Goal: Task Accomplishment & Management: Use online tool/utility

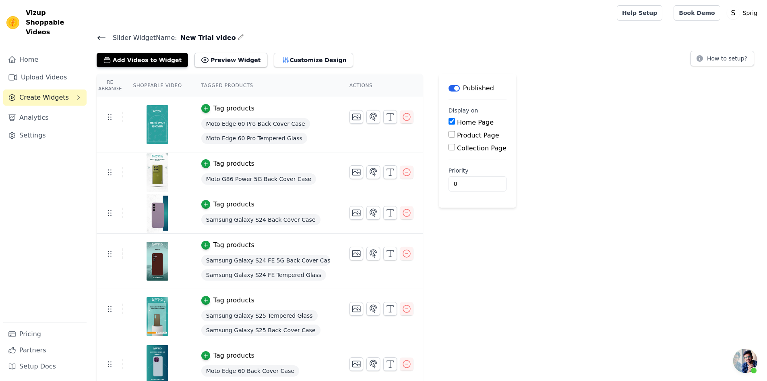
scroll to position [143, 0]
click at [352, 117] on icon "button" at bounding box center [357, 117] width 10 height 10
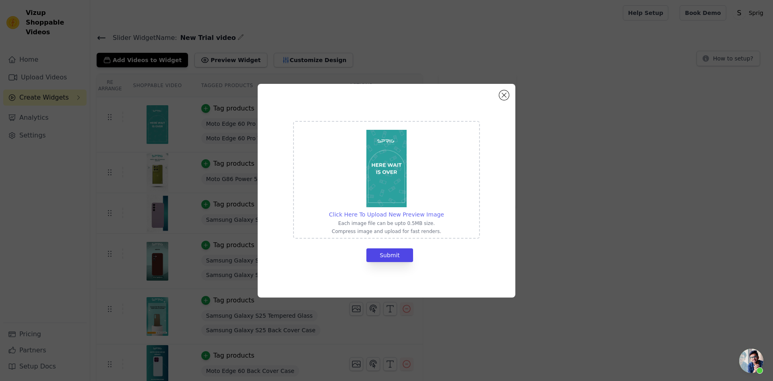
click at [424, 215] on span "Click Here To Upload New Preview Image" at bounding box center [386, 214] width 115 height 6
click at [444, 210] on input "Click Here To Upload New Preview Image Each image file can be upto 0.5MB size. …" at bounding box center [444, 210] width 0 height 0
type input "C:\fakepath\Moto Edge 60 pro Wraps.png"
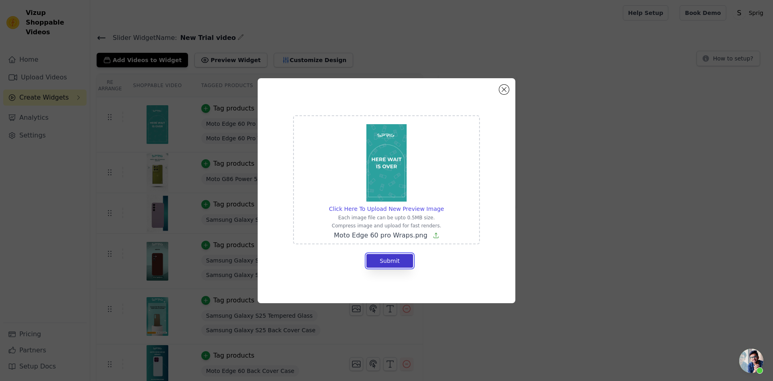
click at [397, 259] on button "Submit" at bounding box center [389, 261] width 47 height 14
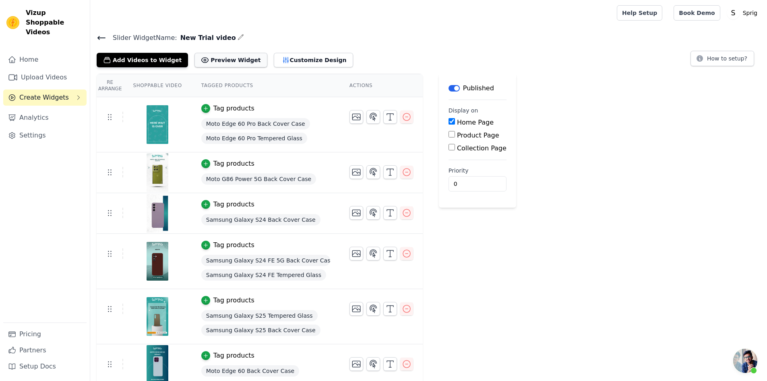
click at [221, 58] on button "Preview Widget" at bounding box center [230, 60] width 72 height 14
click at [352, 120] on icon "button" at bounding box center [357, 117] width 10 height 10
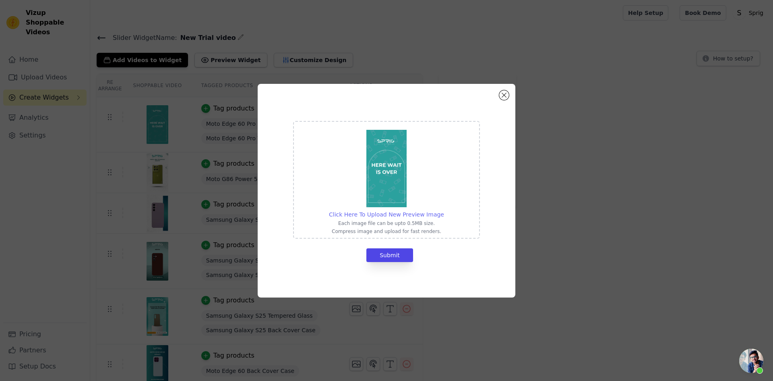
click at [401, 215] on span "Click Here To Upload New Preview Image" at bounding box center [386, 214] width 115 height 6
click at [444, 210] on input "Click Here To Upload New Preview Image Each image file can be upto 0.5MB size. …" at bounding box center [444, 210] width 0 height 0
type input "C:\fakepath\Moto Edge 60 pro Wraps.png"
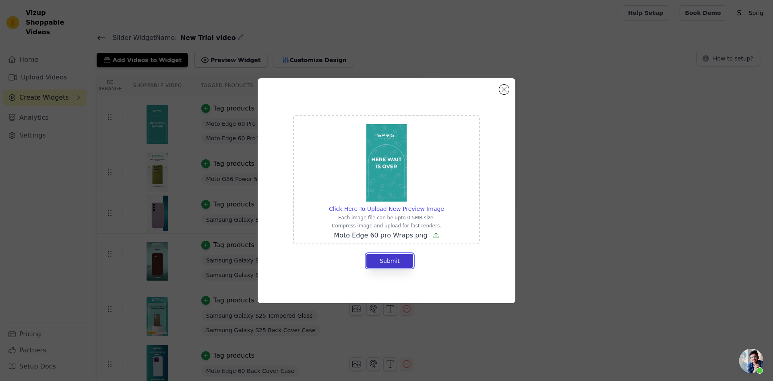
click at [389, 260] on button "Submit" at bounding box center [389, 261] width 47 height 14
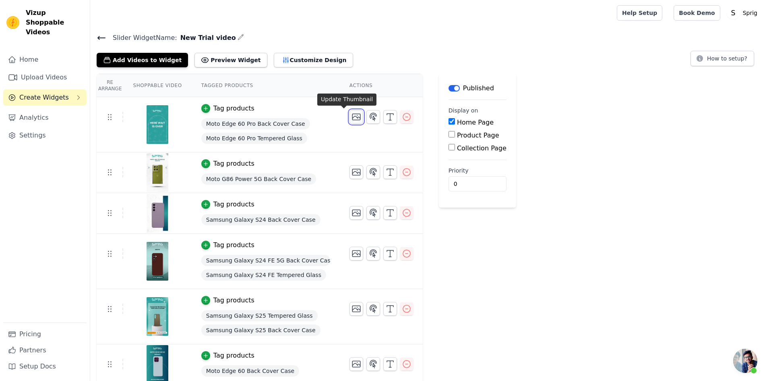
click at [352, 116] on icon "button" at bounding box center [357, 117] width 10 height 10
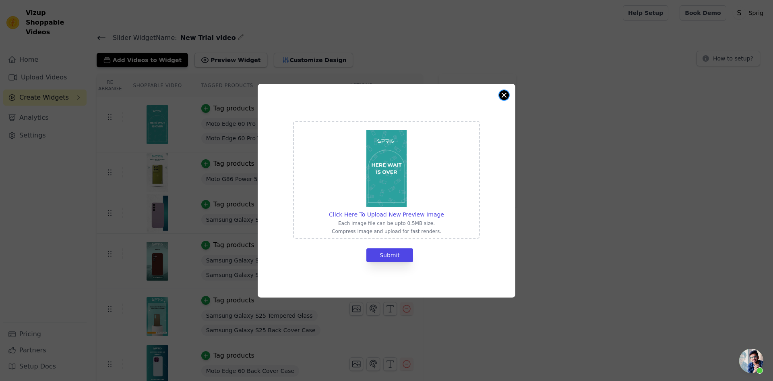
click at [504, 92] on button "Close modal" at bounding box center [504, 95] width 10 height 10
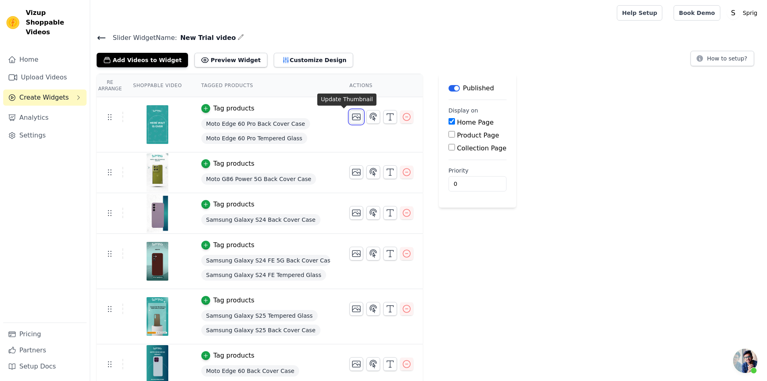
click at [352, 118] on icon "button" at bounding box center [356, 117] width 8 height 6
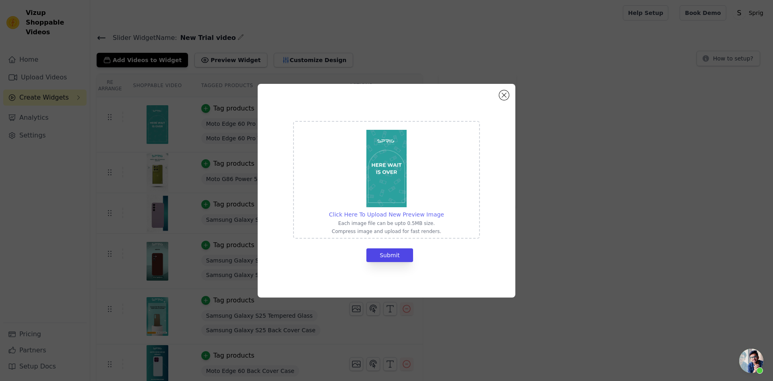
click at [386, 215] on span "Click Here To Upload New Preview Image" at bounding box center [386, 214] width 115 height 6
click at [444, 210] on input "Click Here To Upload New Preview Image Each image file can be upto 0.5MB size. …" at bounding box center [444, 210] width 0 height 0
type input "C:\fakepath\Moto Edge 60 pro Wraps.png"
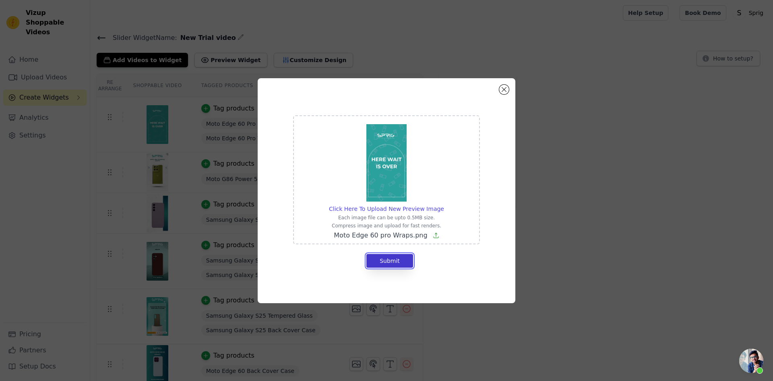
click at [387, 261] on button "Submit" at bounding box center [389, 261] width 47 height 14
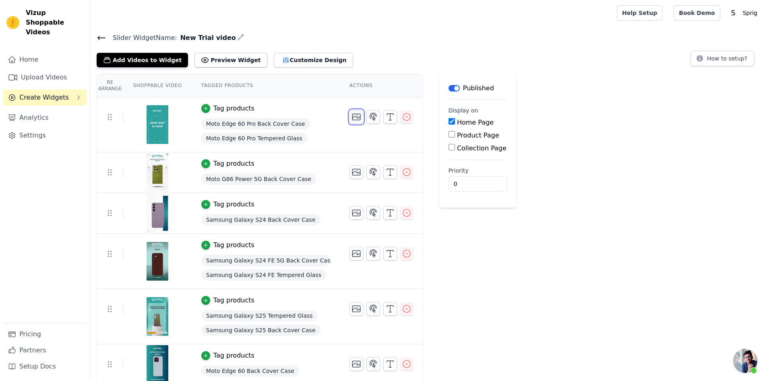
click at [350, 118] on button "button" at bounding box center [357, 117] width 14 height 14
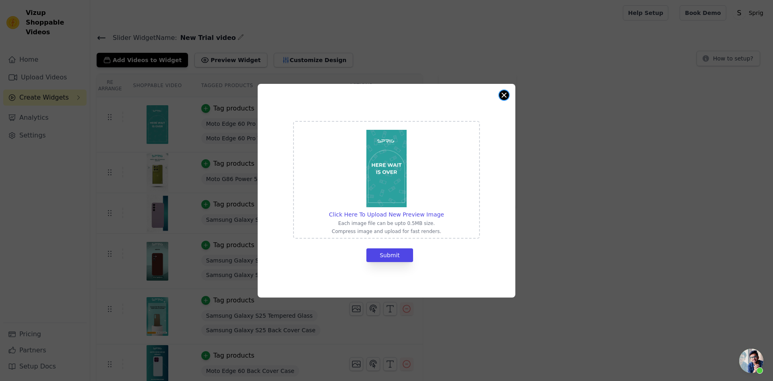
click at [506, 94] on button "Close modal" at bounding box center [504, 95] width 10 height 10
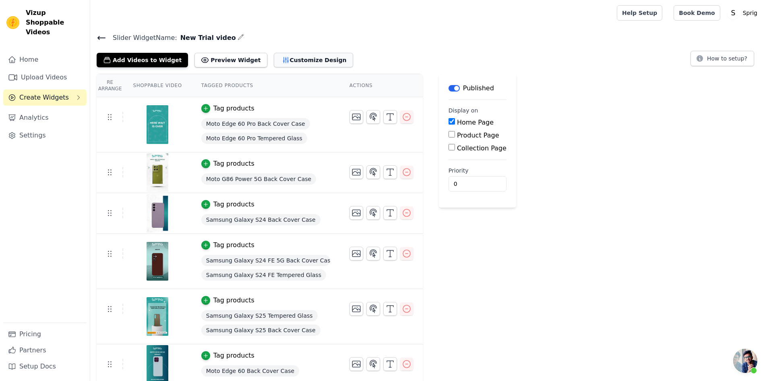
click at [284, 62] on button "Customize Design" at bounding box center [313, 60] width 79 height 14
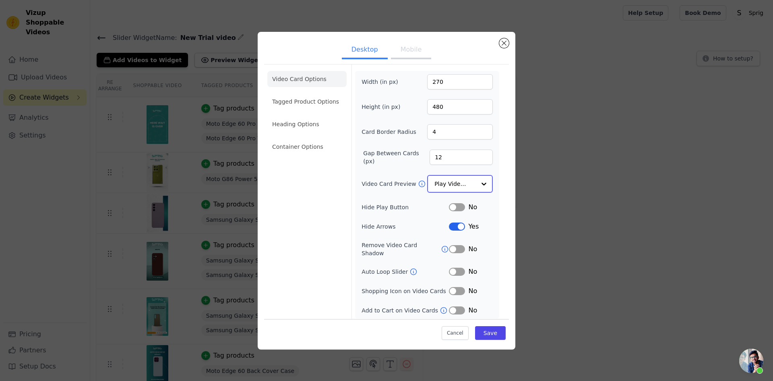
click at [465, 186] on input "Video Card Preview" at bounding box center [455, 184] width 41 height 16
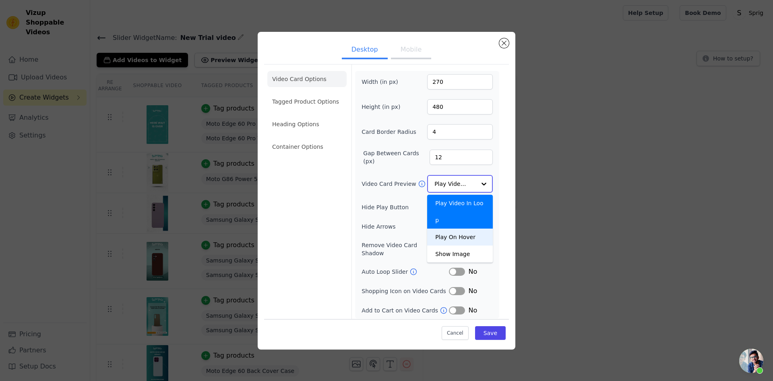
click at [466, 228] on div "Play On Hover" at bounding box center [460, 236] width 66 height 17
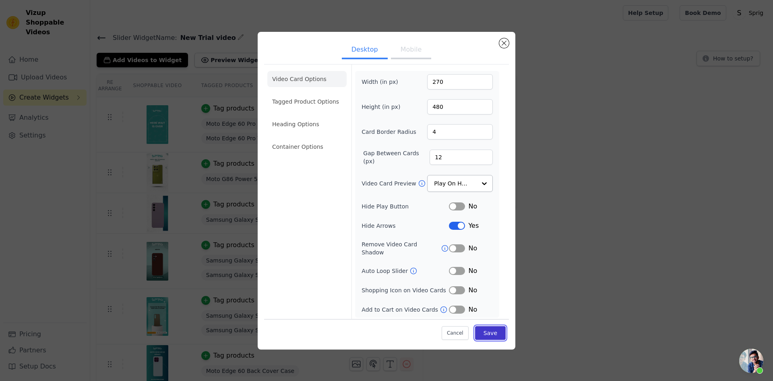
click at [489, 328] on button "Save" at bounding box center [490, 333] width 31 height 14
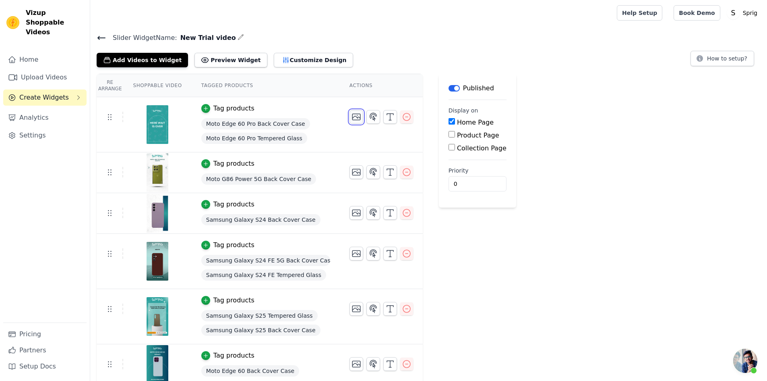
click at [352, 120] on icon "button" at bounding box center [357, 117] width 10 height 10
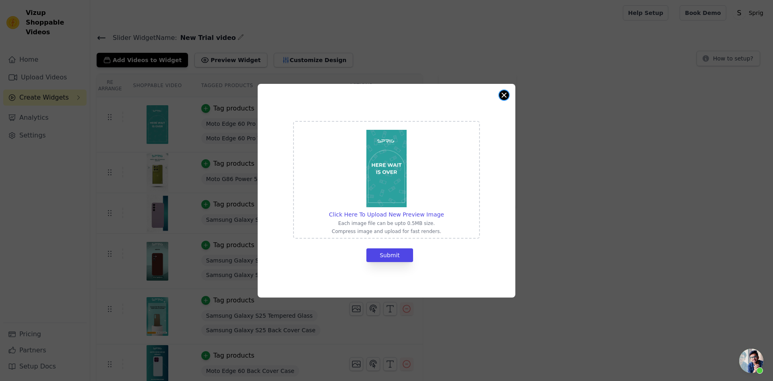
click at [506, 95] on button "Close modal" at bounding box center [504, 95] width 10 height 10
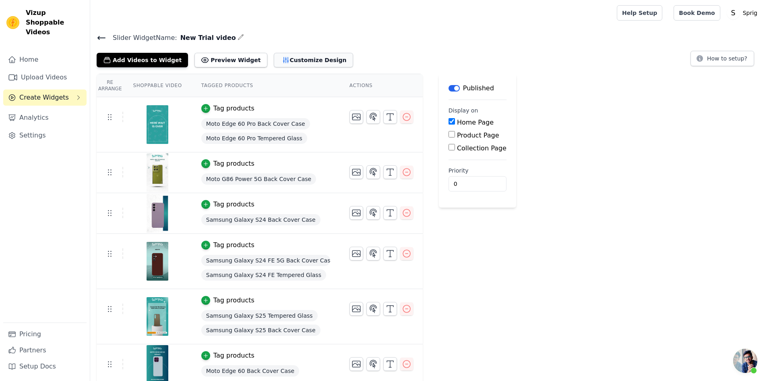
click at [298, 57] on button "Customize Design" at bounding box center [313, 60] width 79 height 14
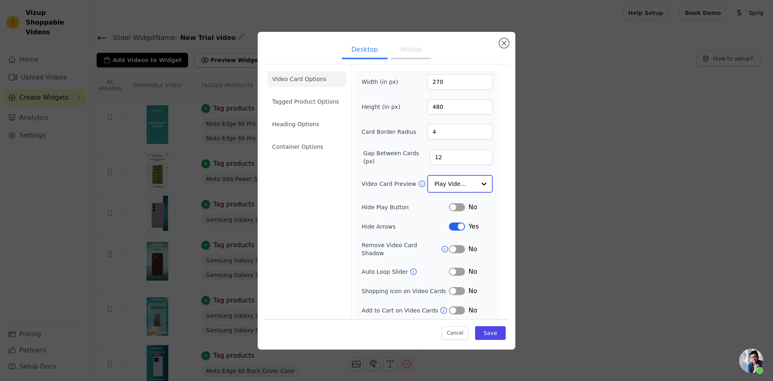
click at [456, 181] on input "Video Card Preview" at bounding box center [455, 184] width 41 height 16
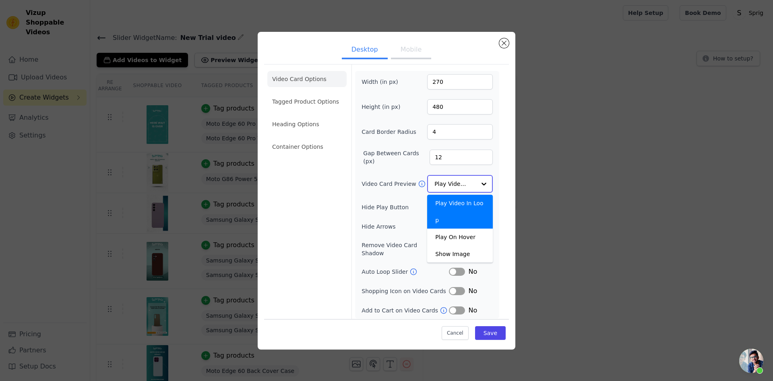
click at [460, 205] on div "Play Video In Loop" at bounding box center [460, 211] width 66 height 34
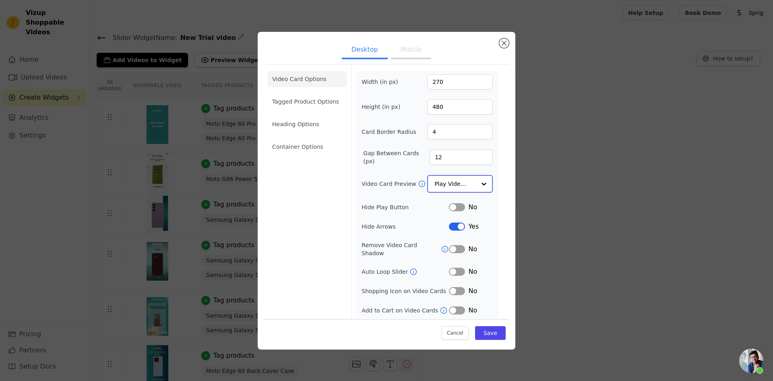
click at [460, 188] on input "Video Card Preview" at bounding box center [455, 184] width 41 height 16
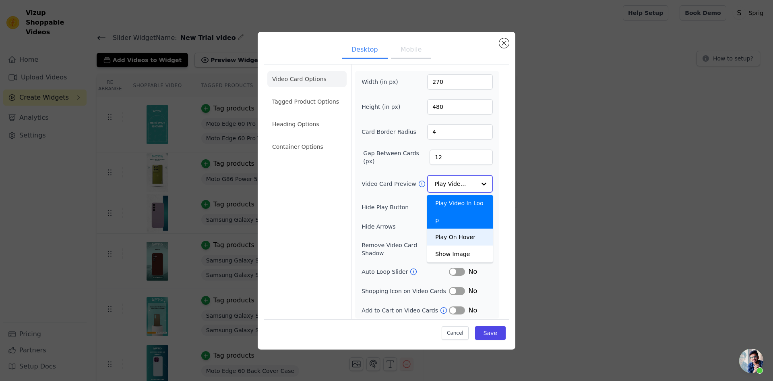
click at [460, 228] on div "Play On Hover" at bounding box center [460, 236] width 66 height 17
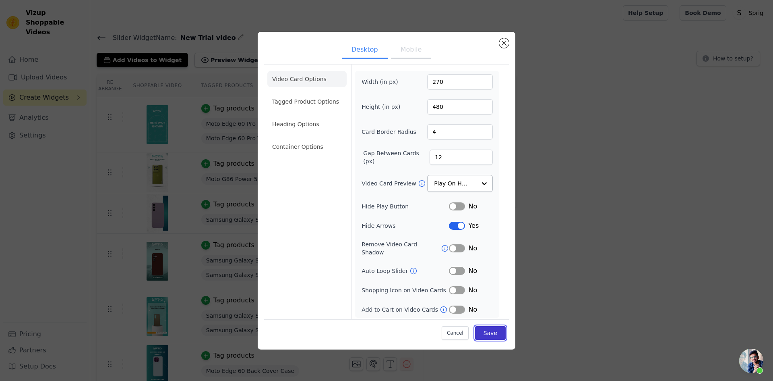
drag, startPoint x: 495, startPoint y: 331, endPoint x: 495, endPoint y: 322, distance: 9.3
click at [495, 331] on button "Save" at bounding box center [490, 333] width 31 height 14
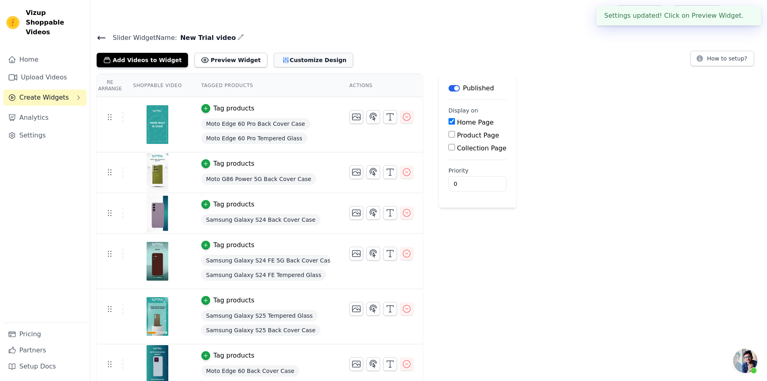
click at [297, 62] on button "Customize Design" at bounding box center [313, 60] width 79 height 14
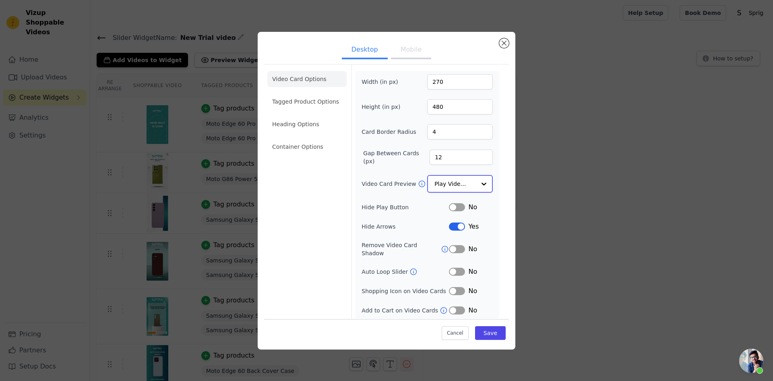
click at [470, 191] on input "Video Card Preview" at bounding box center [455, 184] width 41 height 16
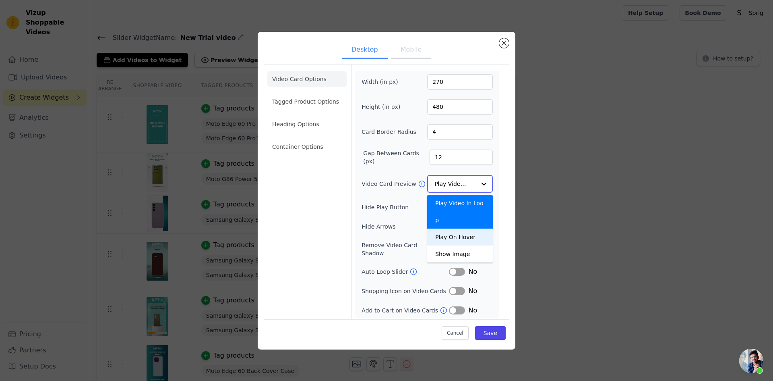
click at [468, 228] on div "Play On Hover" at bounding box center [460, 236] width 66 height 17
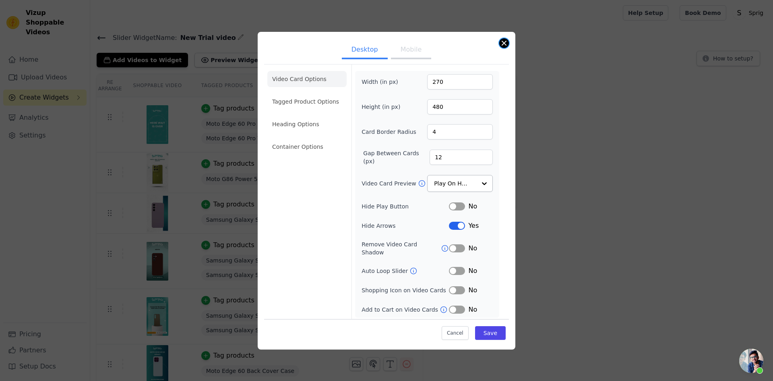
click at [505, 48] on button "Close modal" at bounding box center [504, 43] width 10 height 10
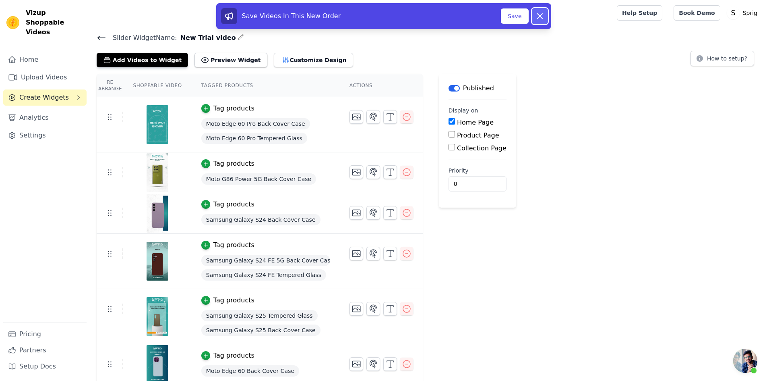
click at [537, 21] on button "Dismiss" at bounding box center [540, 16] width 16 height 16
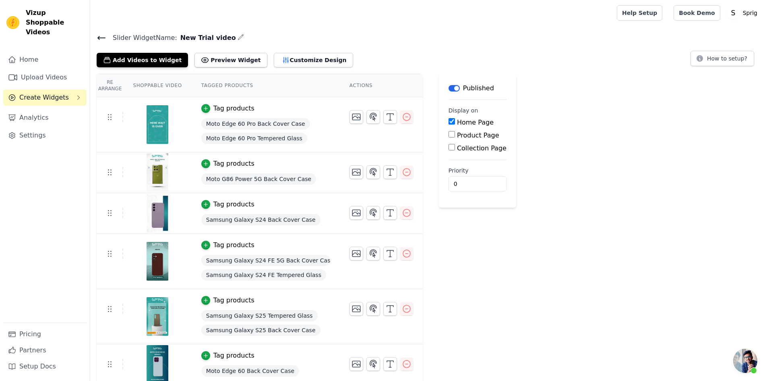
click at [588, 107] on div "Re Arrange Shoppable Video Tagged Products Actions Tag products Moto Edge 60 Pr…" at bounding box center [428, 326] width 677 height 505
